Goal: Task Accomplishment & Management: Use online tool/utility

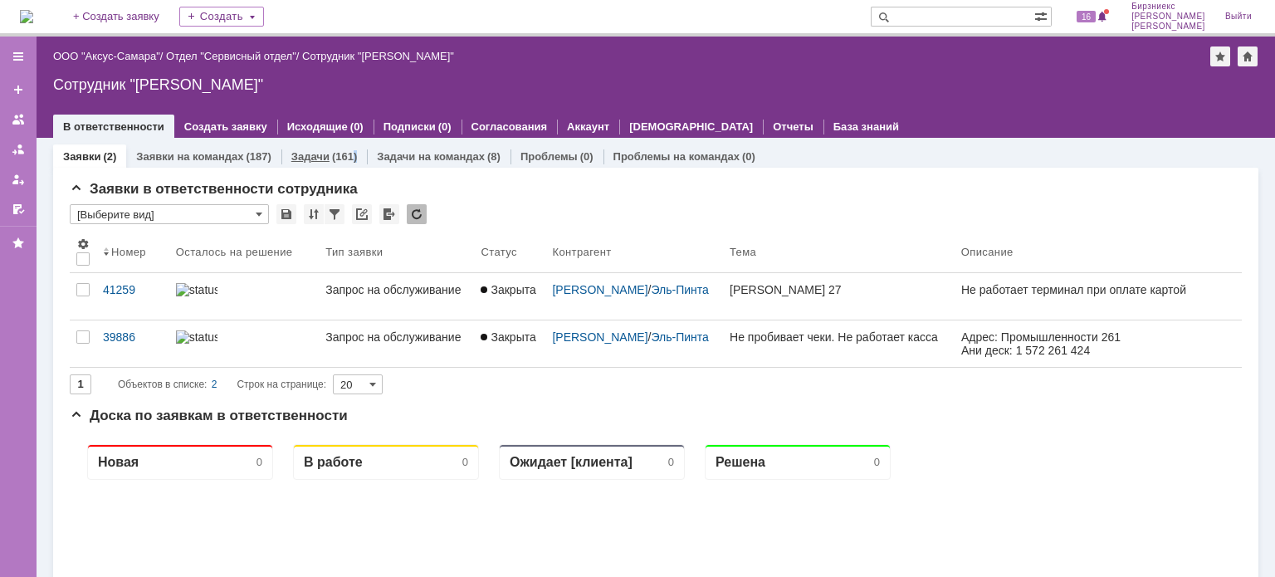
click at [351, 152] on div "(161)" at bounding box center [344, 156] width 25 height 12
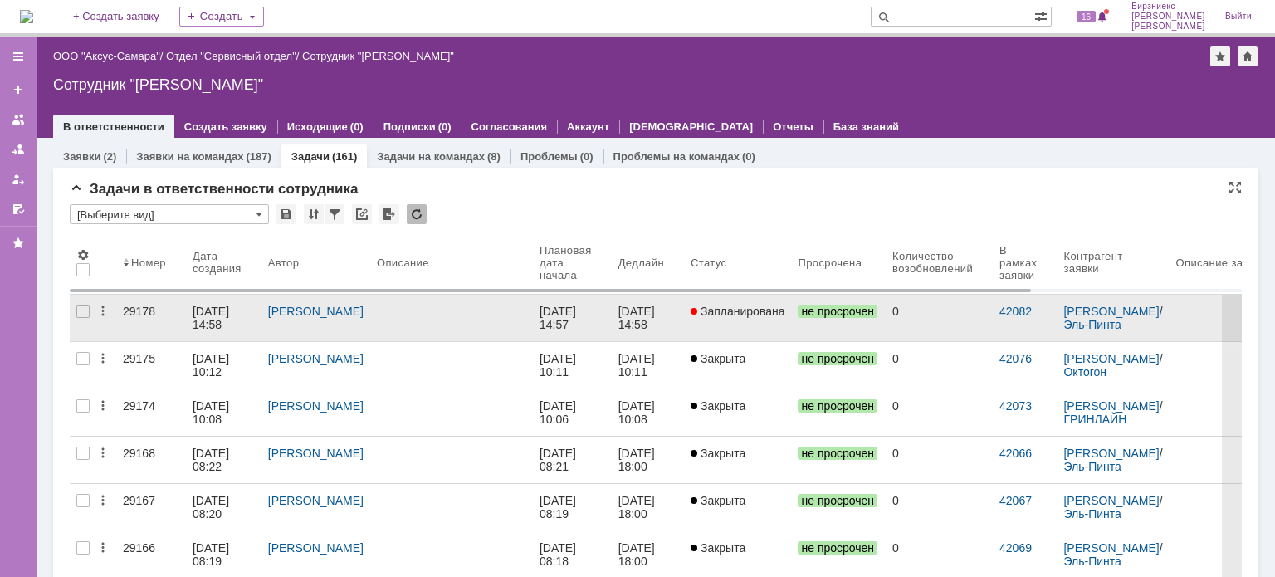
click at [481, 306] on div at bounding box center [451, 311] width 149 height 13
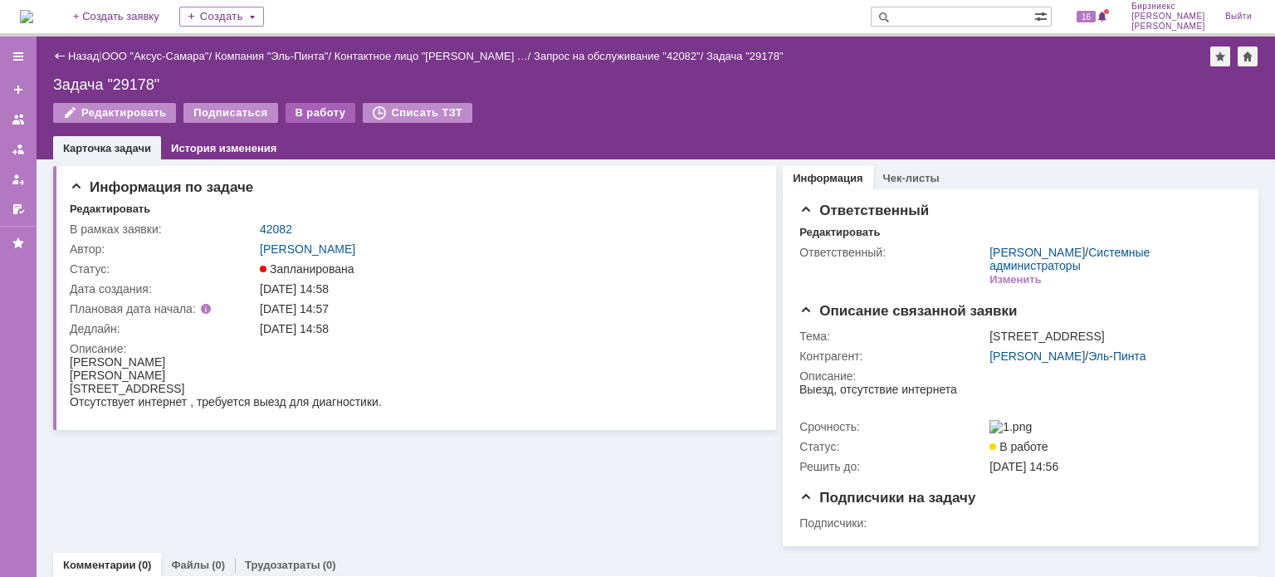
click at [326, 107] on div "В работу" at bounding box center [321, 113] width 71 height 20
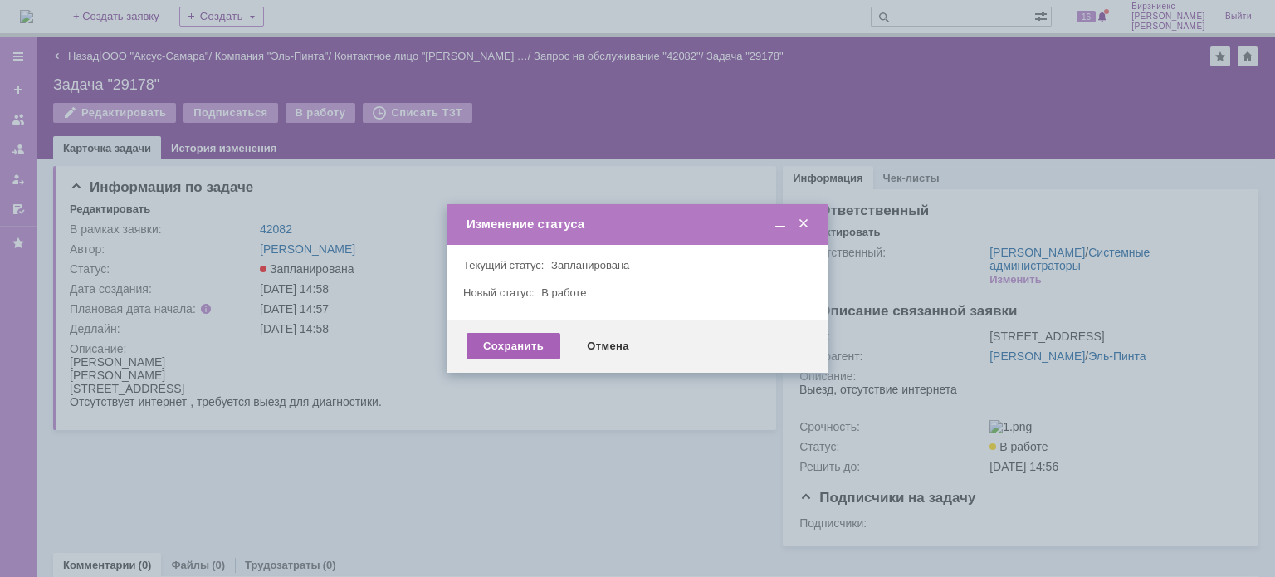
click at [514, 344] on div "Сохранить" at bounding box center [514, 346] width 94 height 27
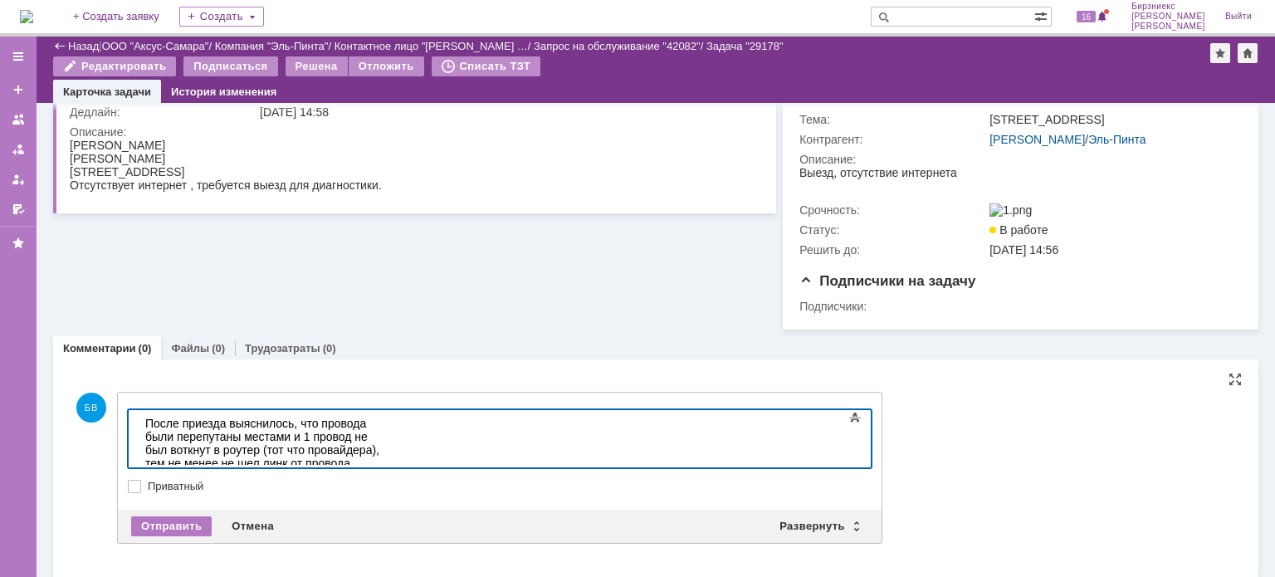
scroll to position [171, 0]
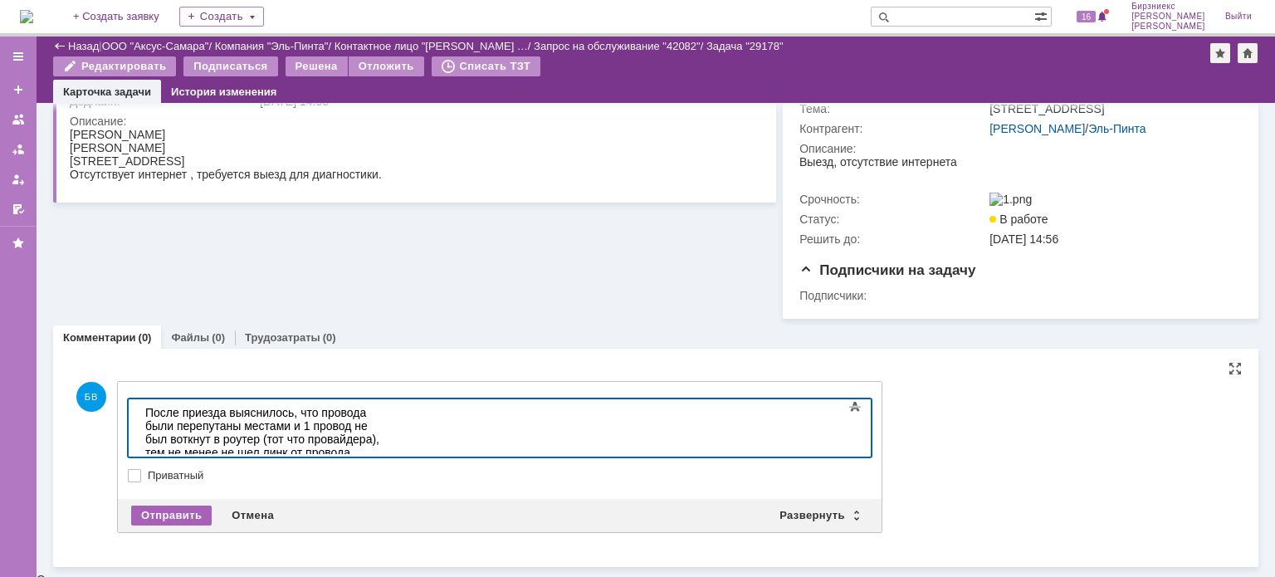
click at [136, 512] on div "Отправить" at bounding box center [171, 516] width 81 height 20
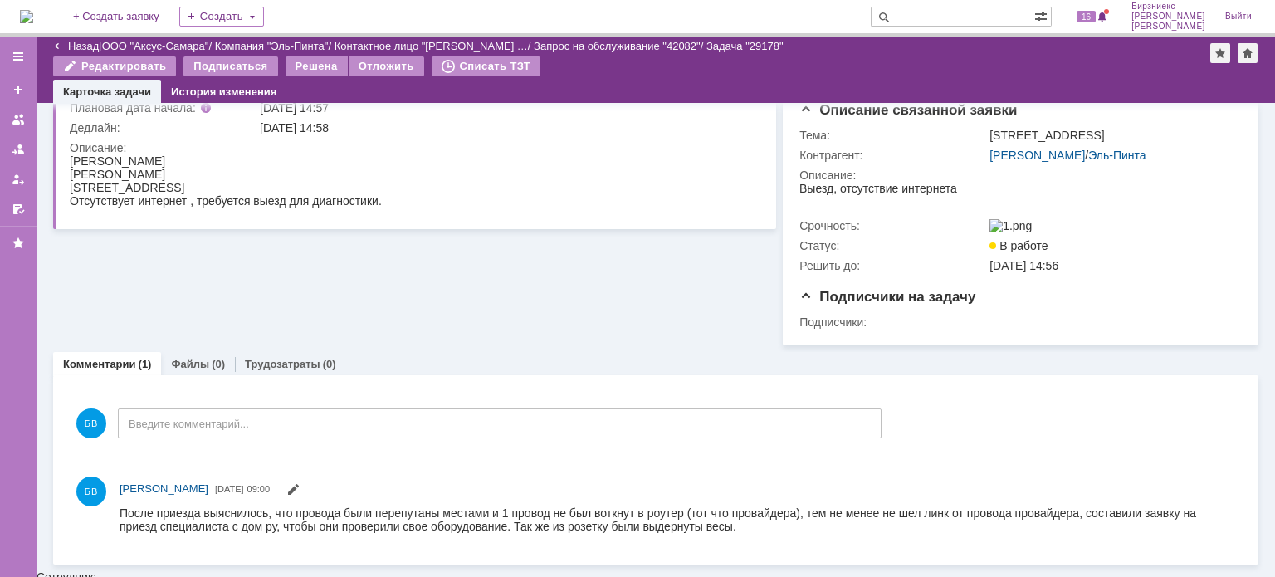
scroll to position [0, 0]
click at [299, 63] on div "Решена" at bounding box center [317, 66] width 62 height 20
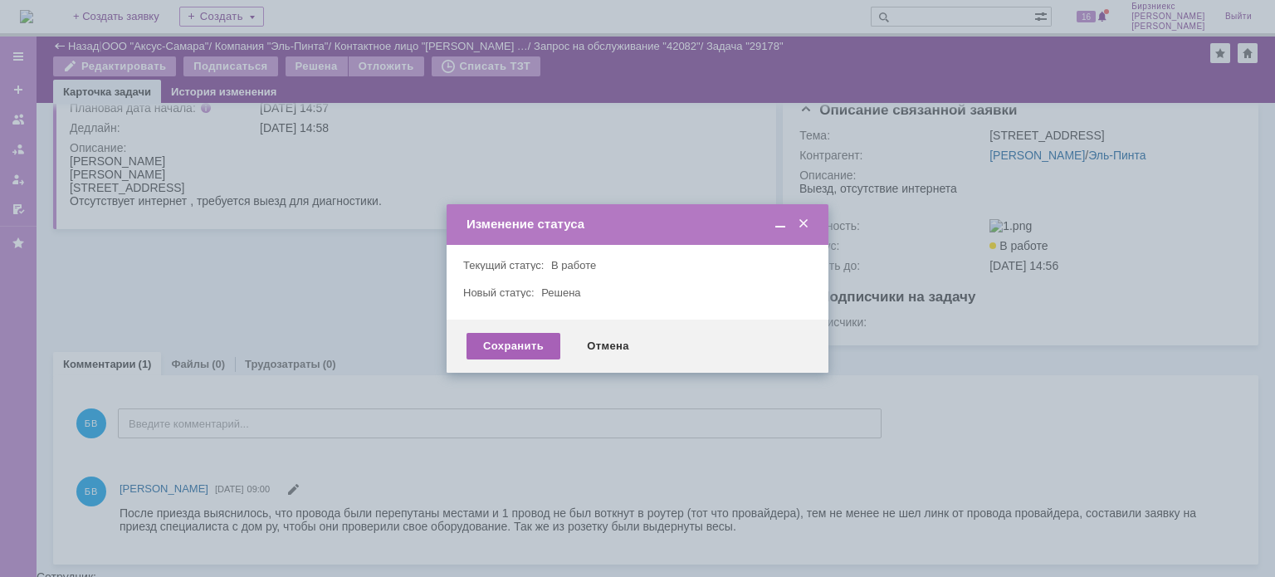
click at [543, 342] on div "Сохранить" at bounding box center [514, 346] width 94 height 27
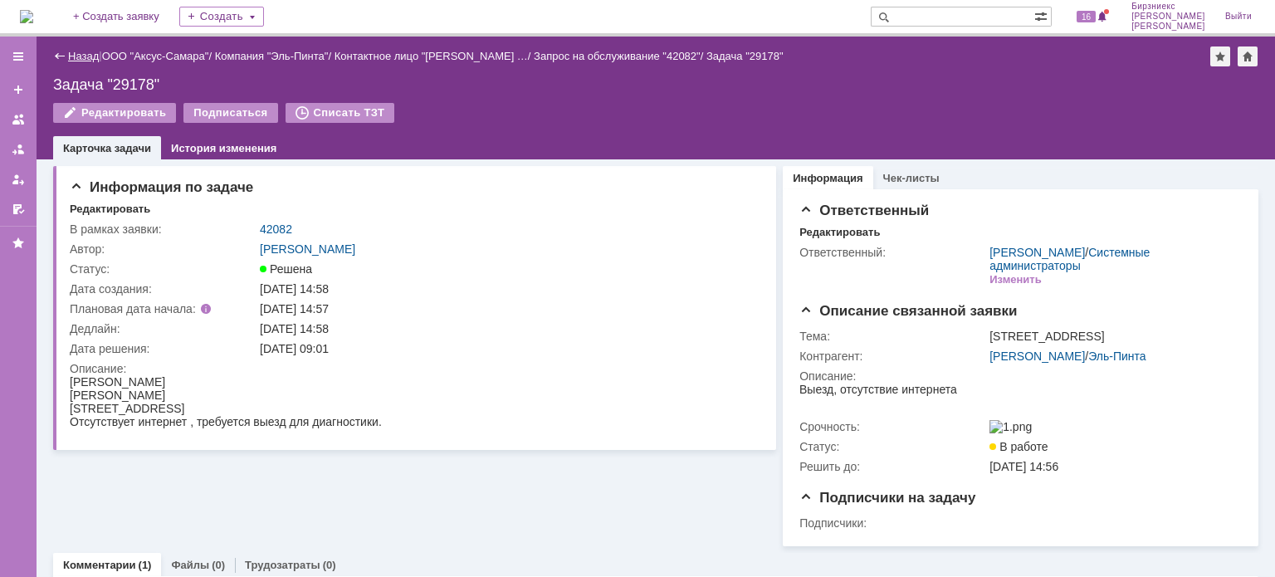
click at [93, 55] on link "Назад" at bounding box center [83, 56] width 31 height 12
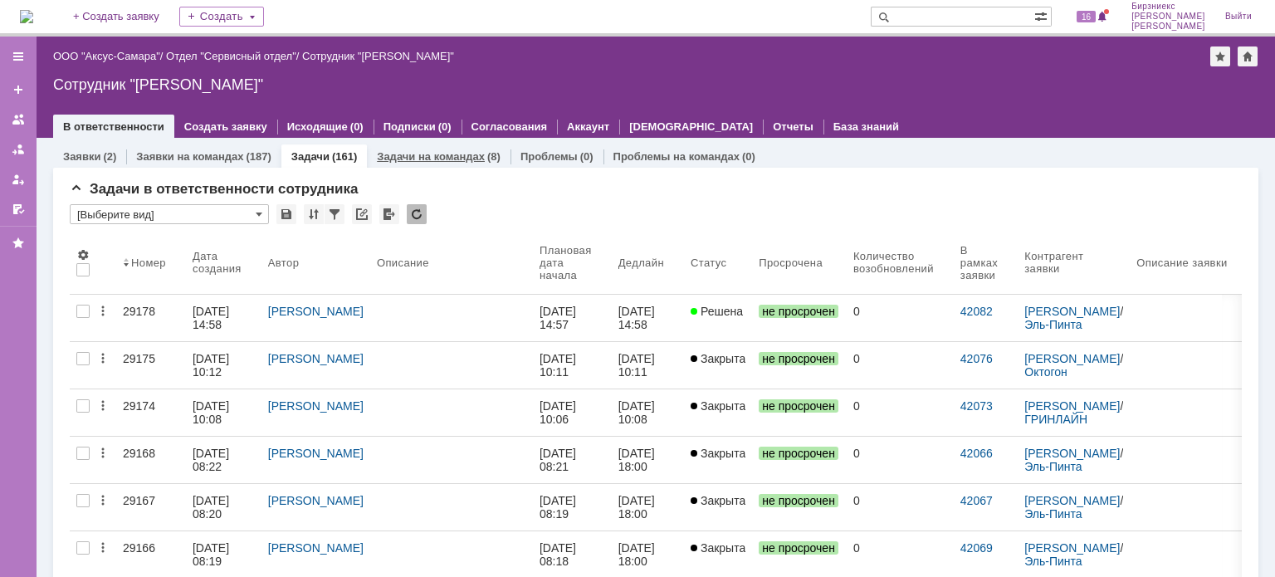
click at [465, 154] on link "Задачи на командах" at bounding box center [431, 156] width 108 height 12
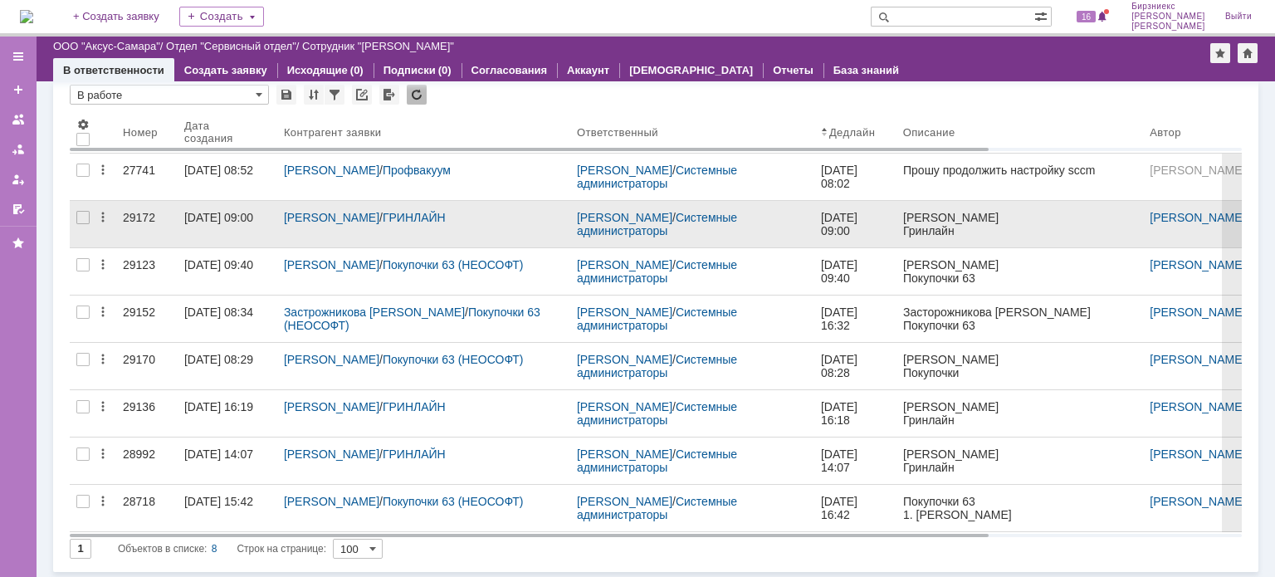
click at [178, 225] on link "[DATE] 09:00" at bounding box center [228, 224] width 100 height 46
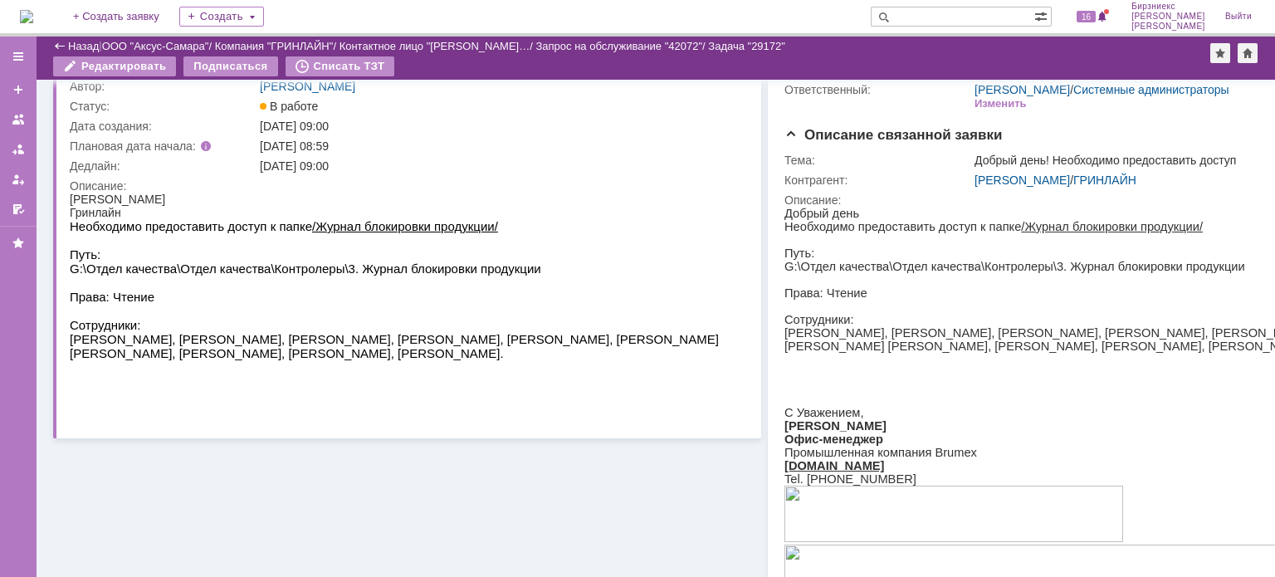
drag, startPoint x: 81, startPoint y: 43, endPoint x: 94, endPoint y: 46, distance: 12.9
click at [81, 43] on link "Назад" at bounding box center [83, 46] width 31 height 12
